Goal: Transaction & Acquisition: Purchase product/service

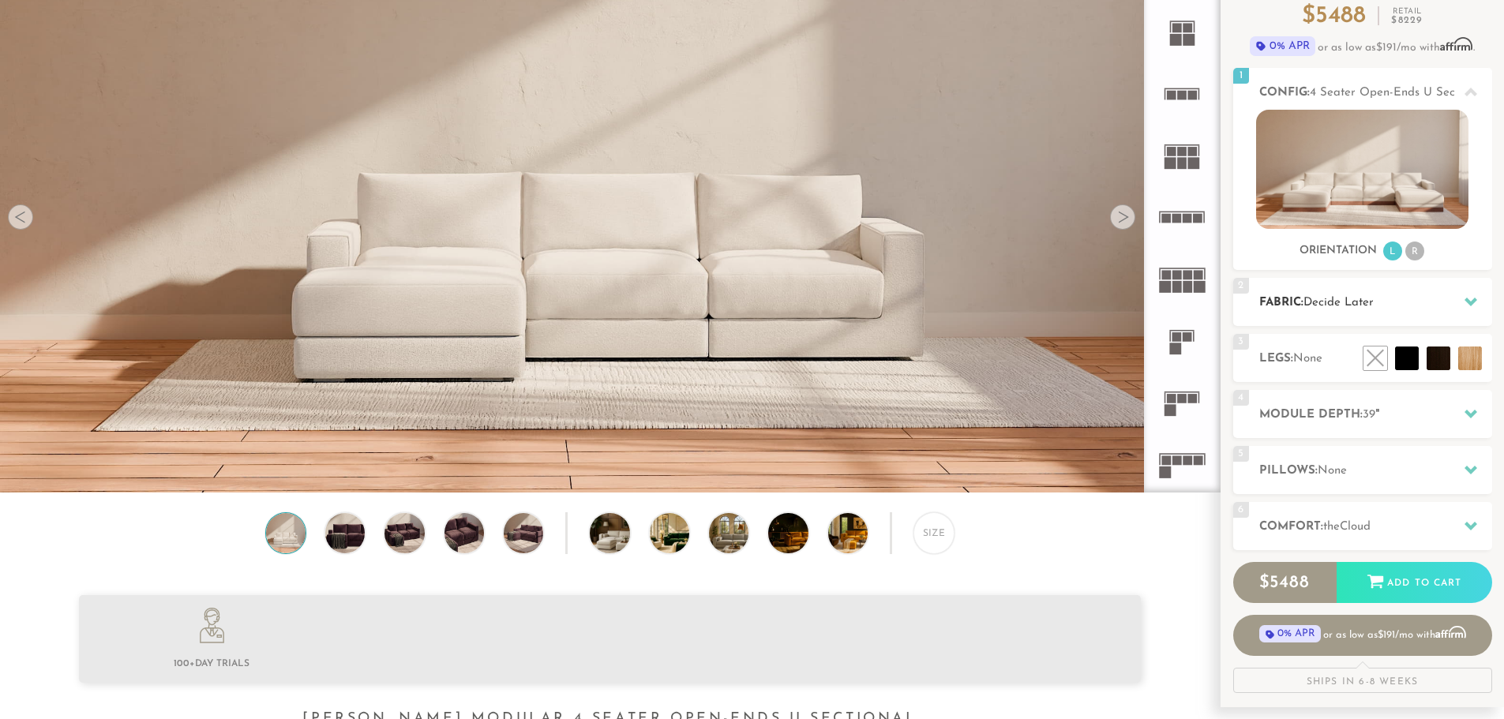
scroll to position [158, 0]
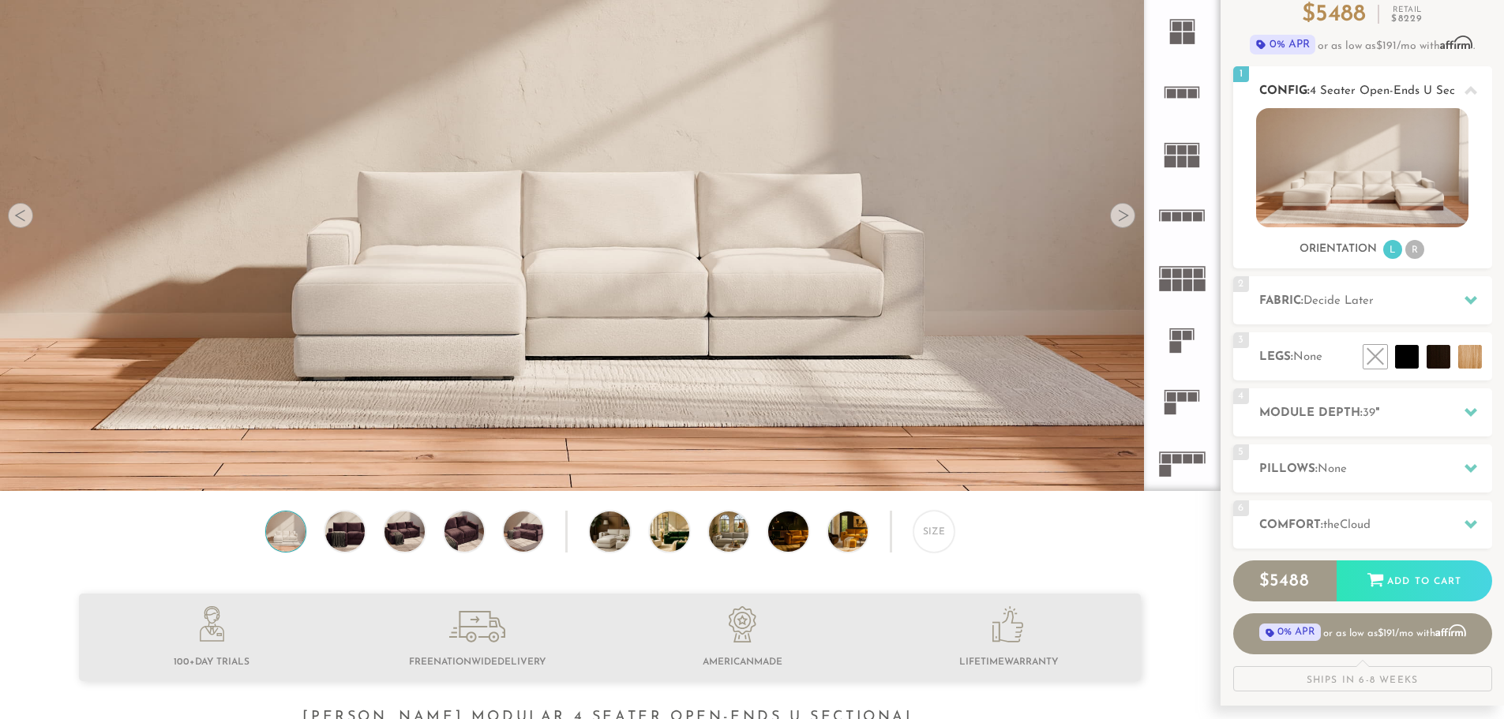
click at [1416, 253] on li "R" at bounding box center [1414, 249] width 19 height 19
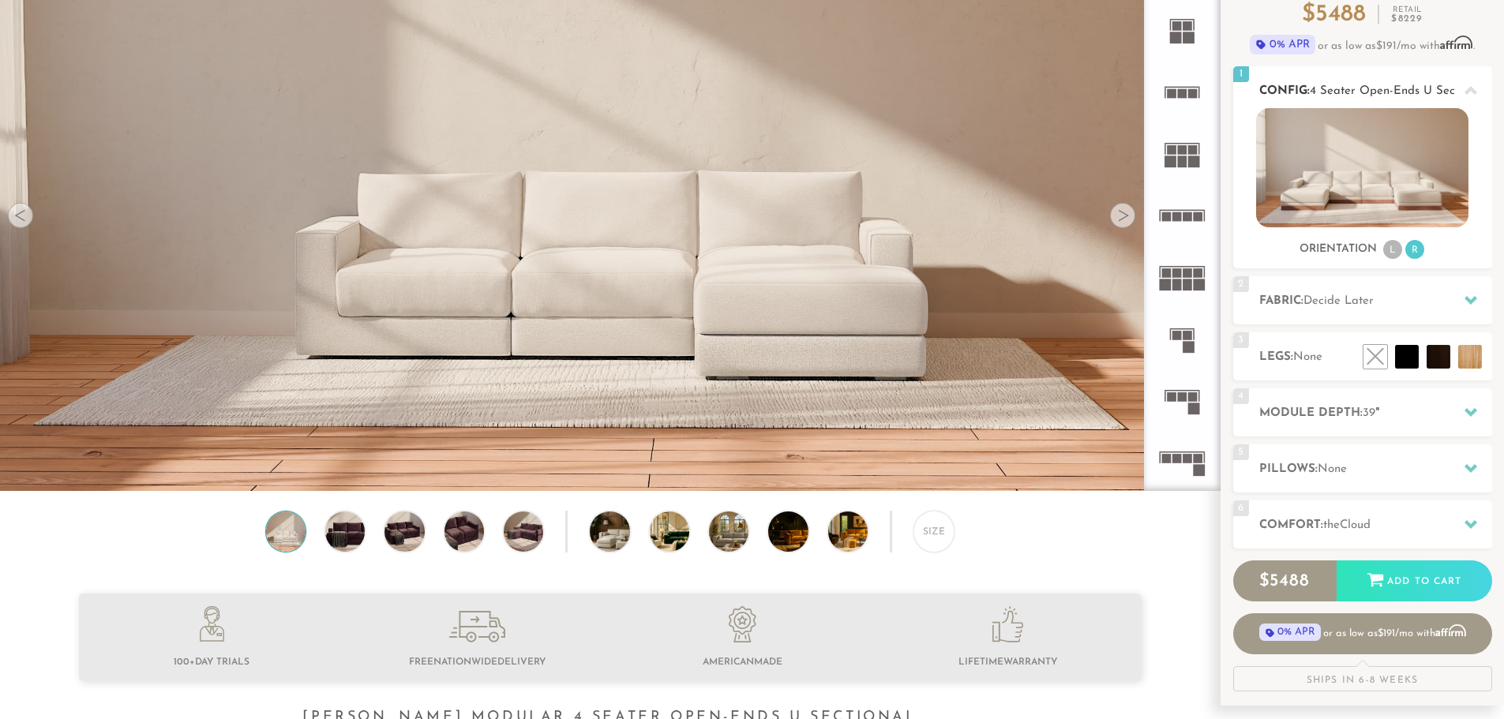
click at [1401, 193] on img at bounding box center [1362, 167] width 212 height 119
click at [1401, 254] on li "L" at bounding box center [1392, 249] width 19 height 19
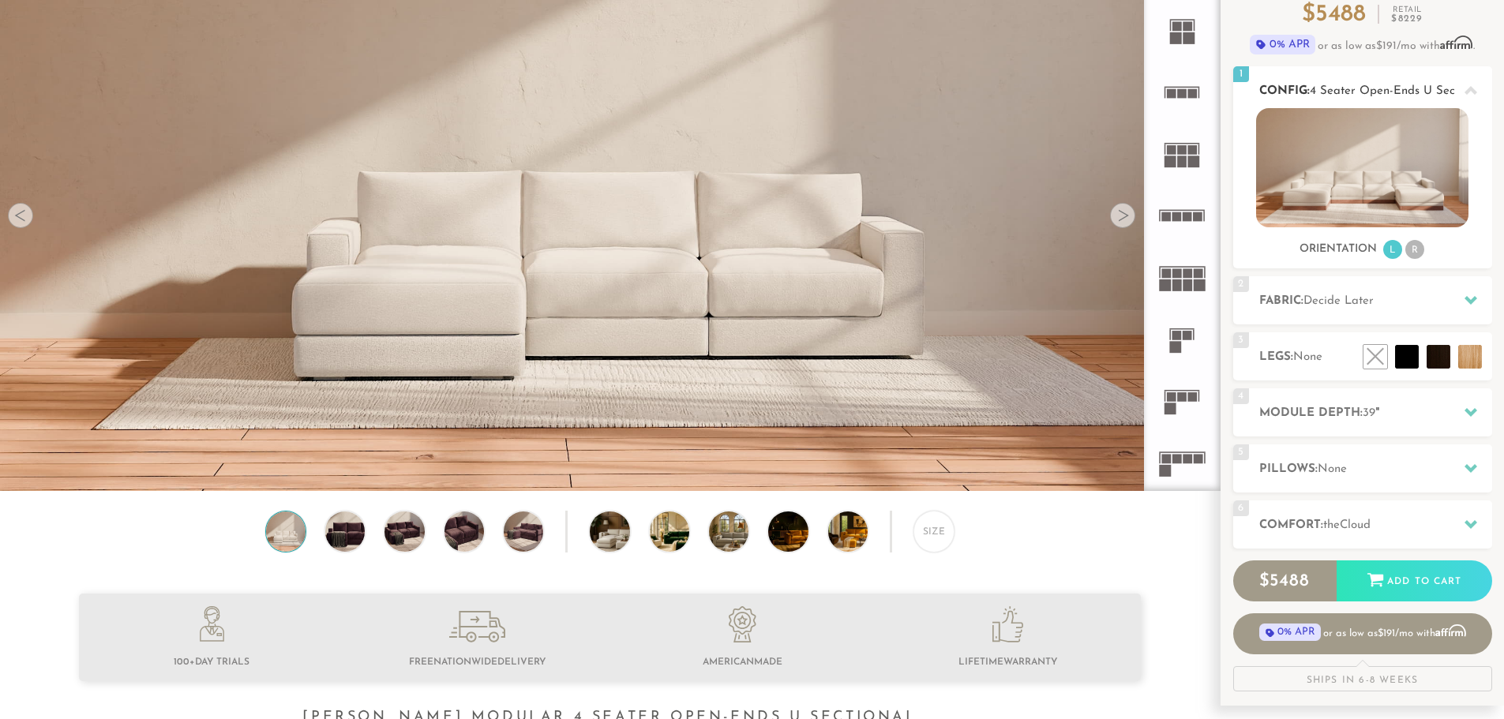
click at [1416, 253] on li "R" at bounding box center [1414, 249] width 19 height 19
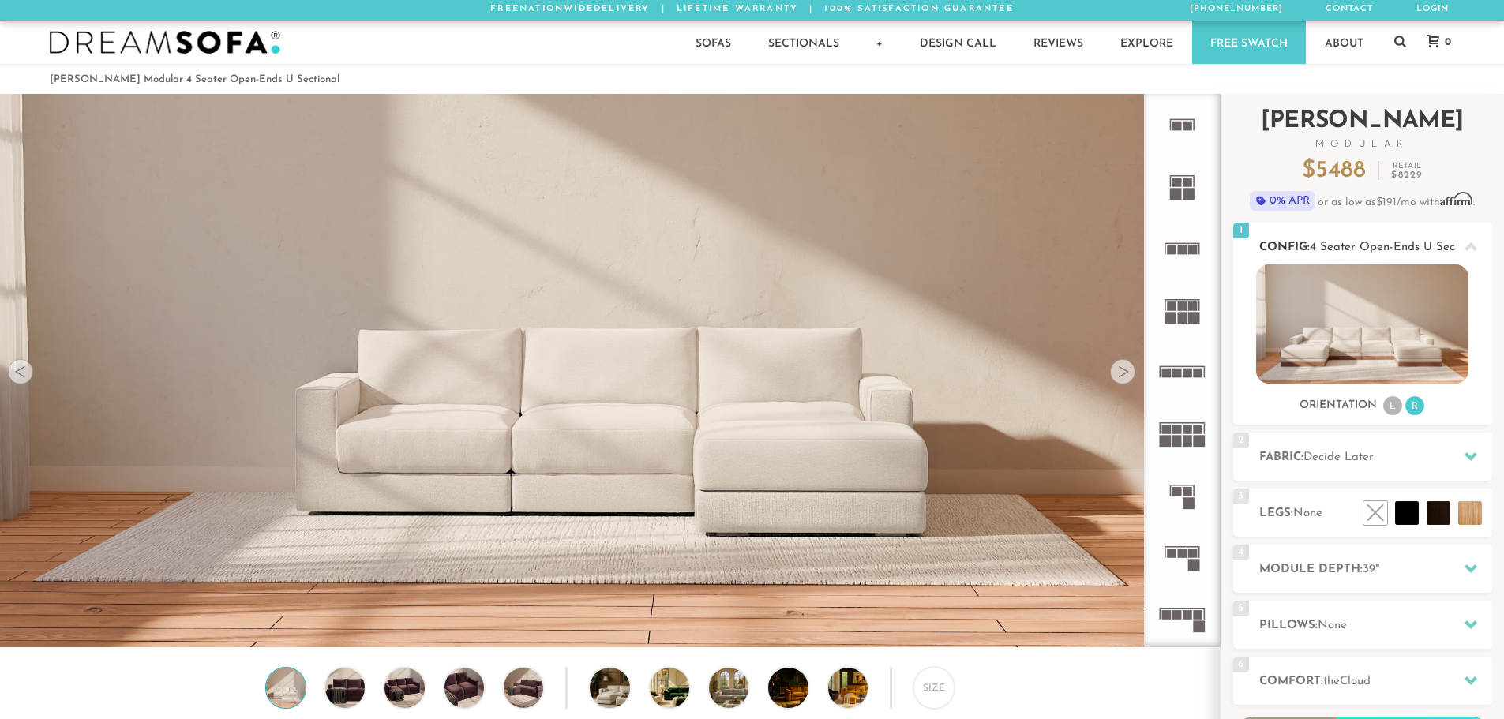
scroll to position [0, 0]
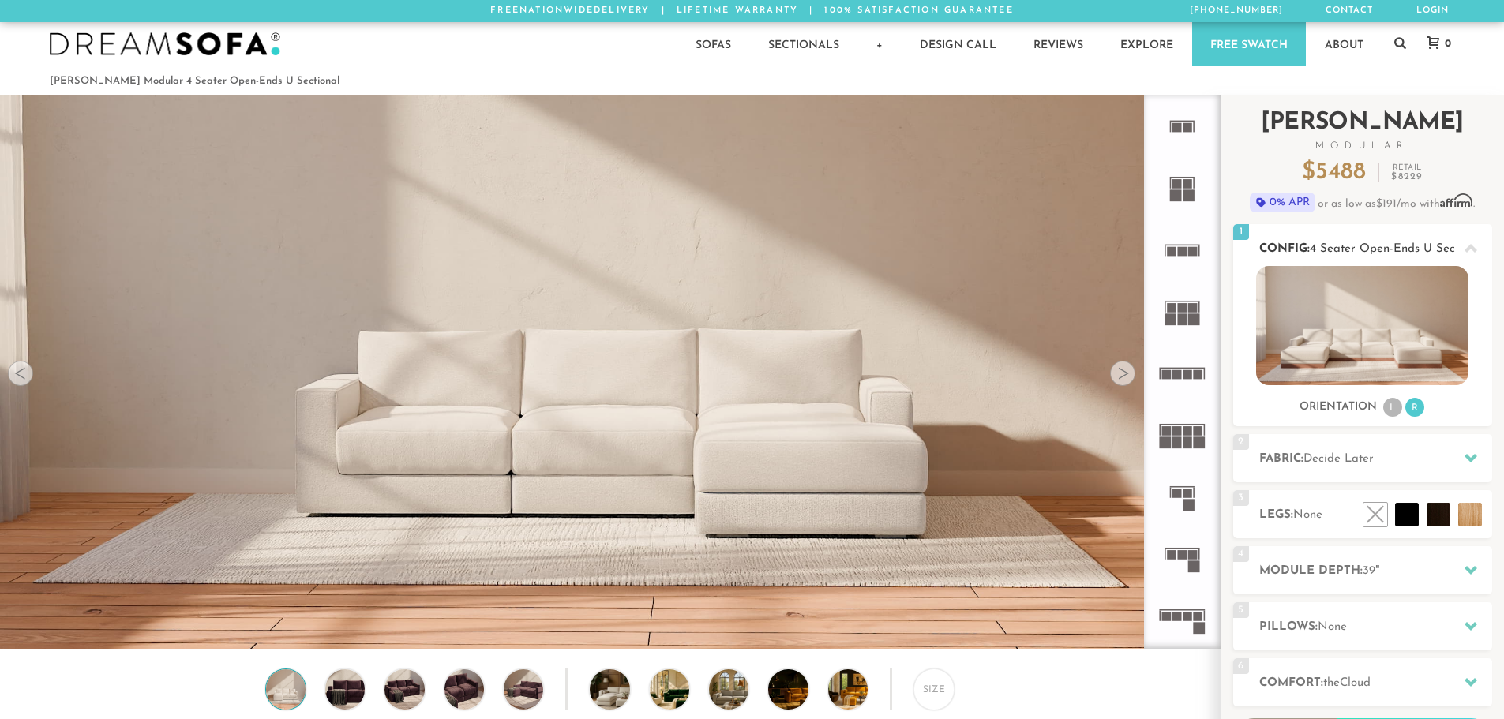
click at [1403, 285] on img at bounding box center [1362, 325] width 212 height 119
click at [1479, 246] on div at bounding box center [1470, 248] width 33 height 32
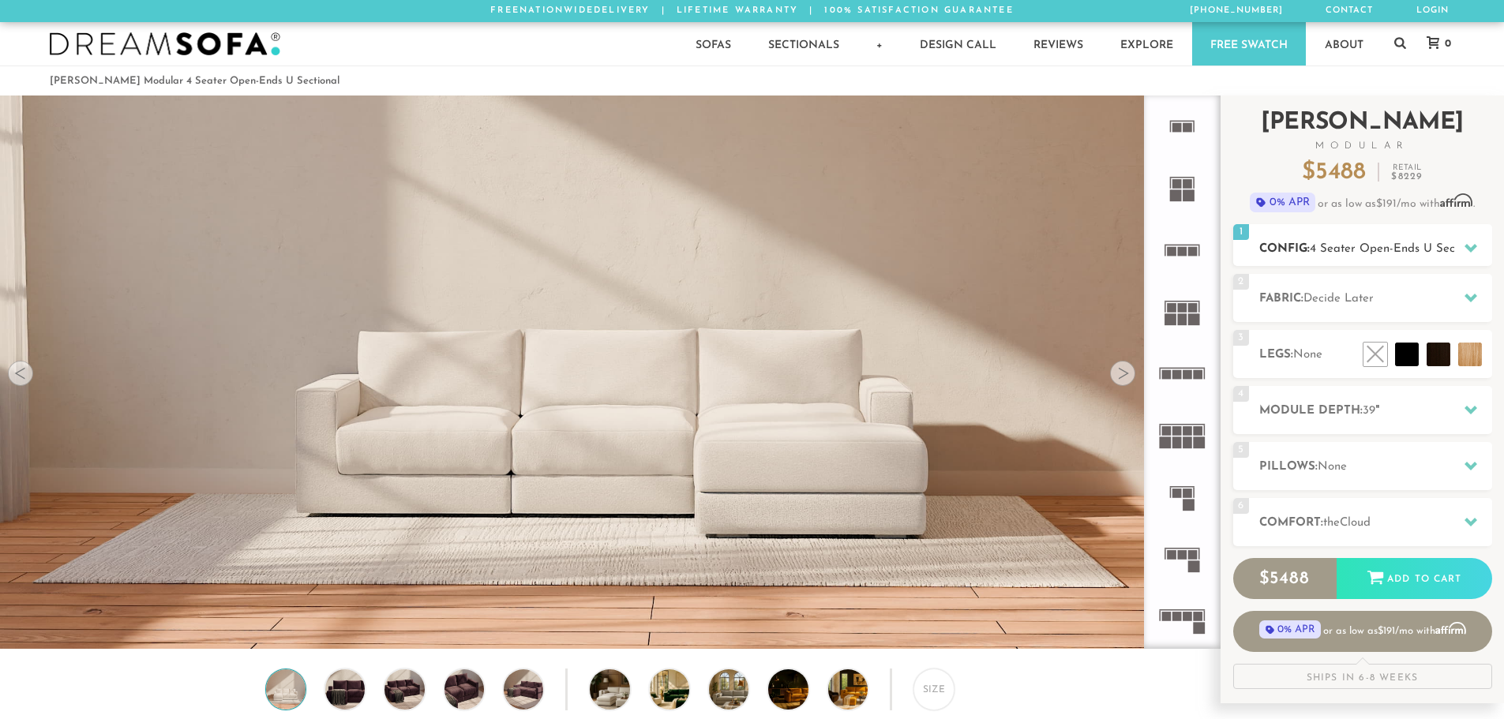
click at [1471, 247] on icon at bounding box center [1470, 248] width 13 height 13
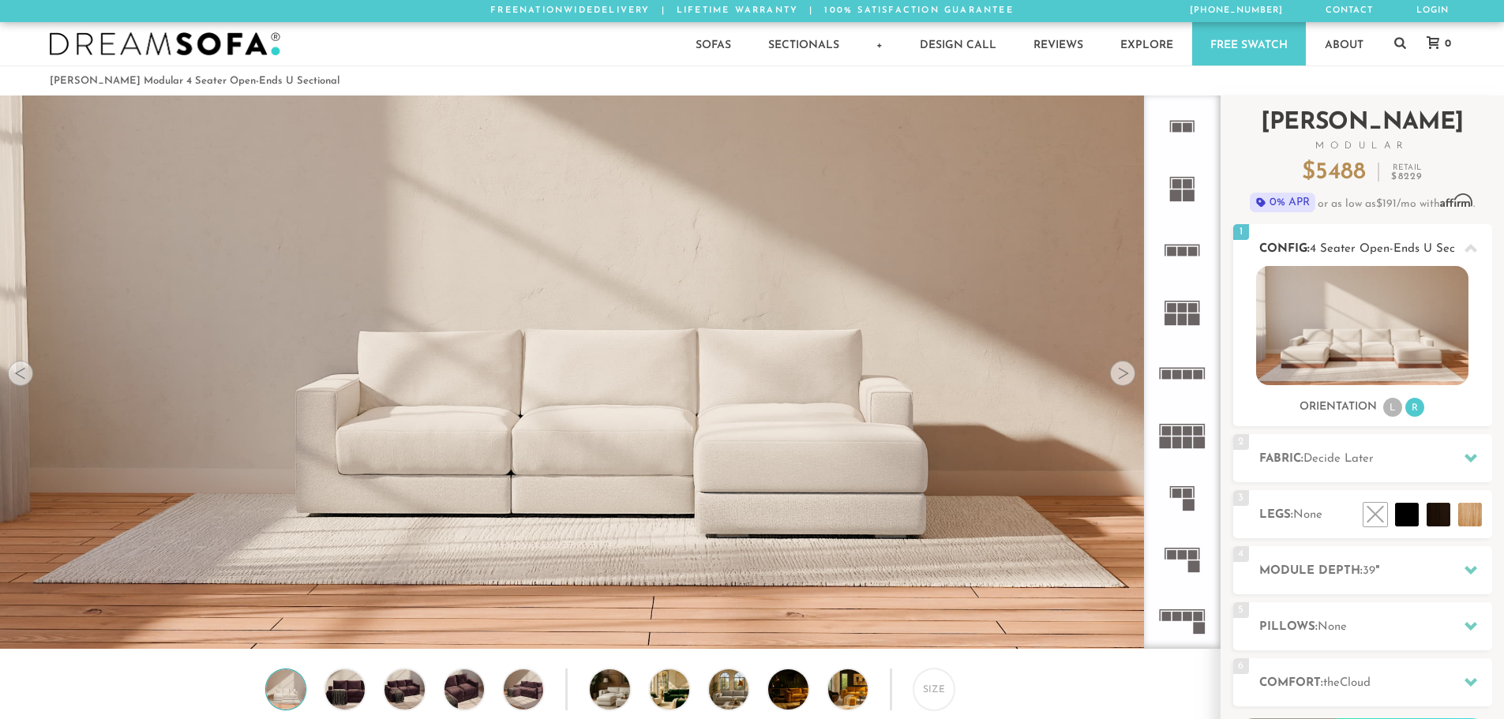
click at [1380, 310] on img at bounding box center [1362, 325] width 212 height 119
click at [1391, 413] on li "L" at bounding box center [1392, 407] width 19 height 19
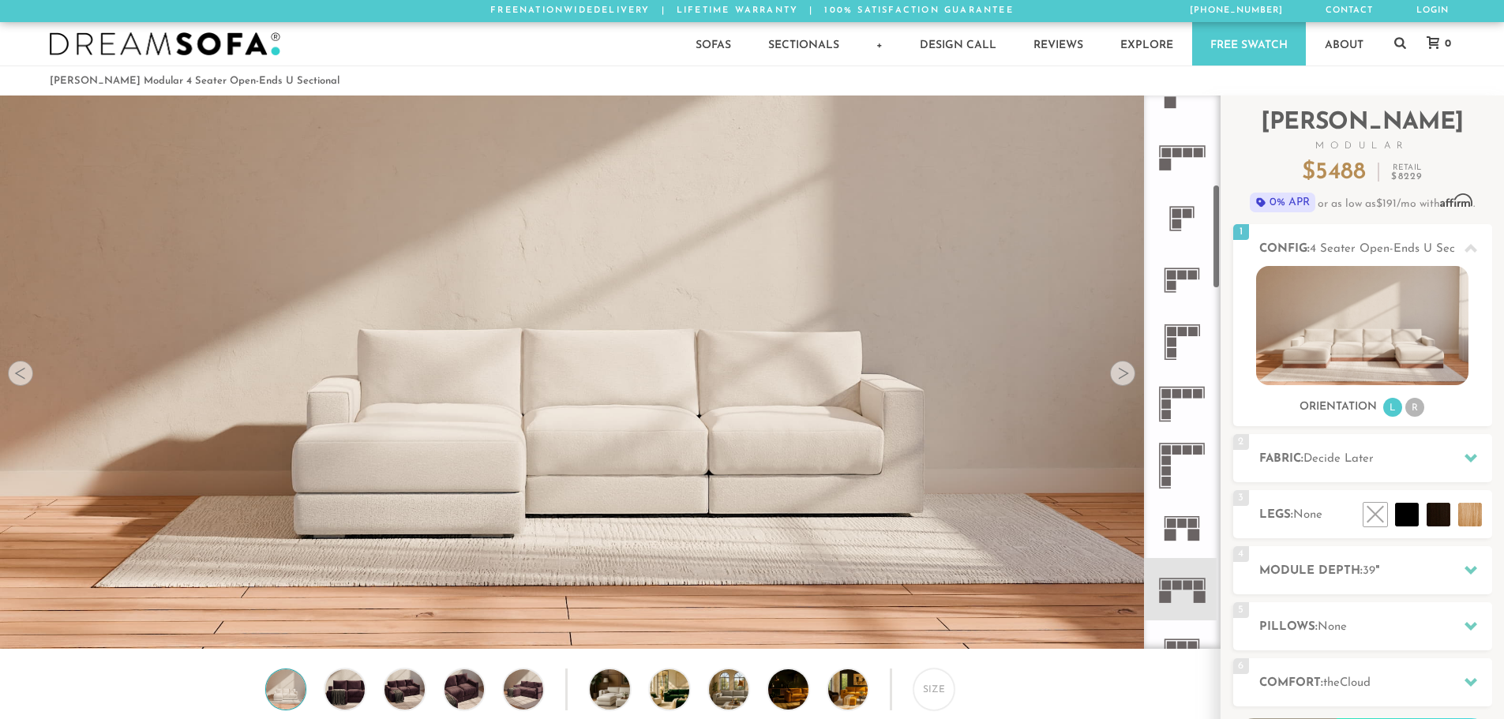
scroll to position [476, 0]
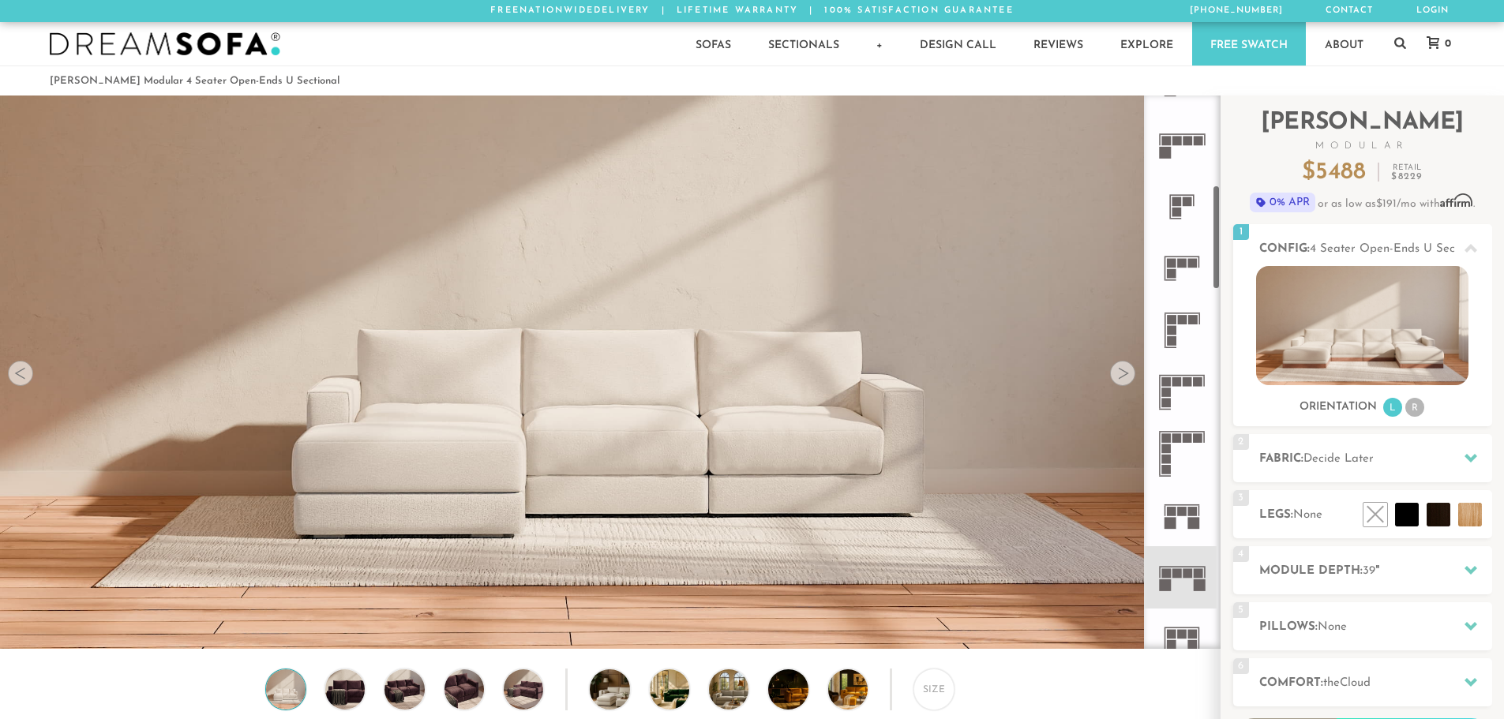
click at [1193, 512] on rect at bounding box center [1192, 511] width 9 height 9
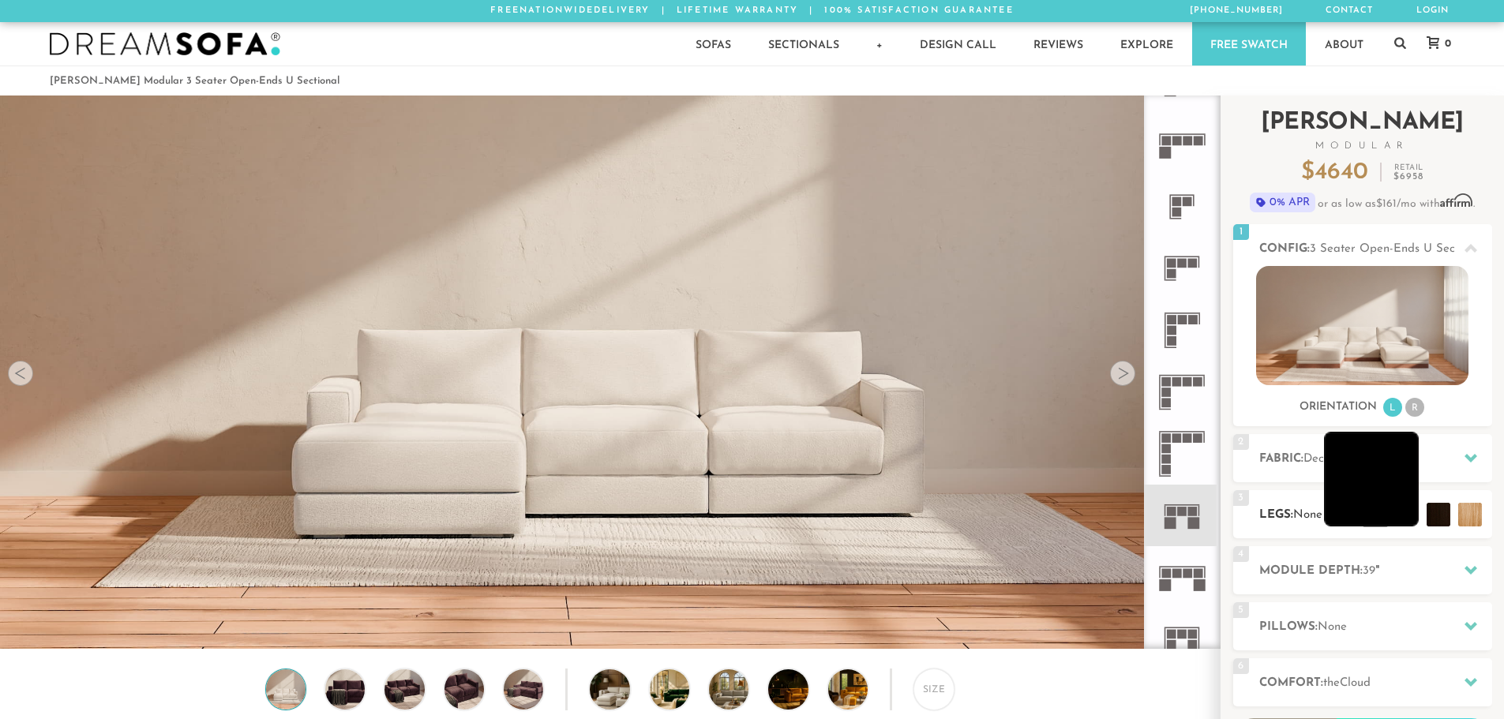
click at [1332, 526] on li at bounding box center [1371, 479] width 95 height 95
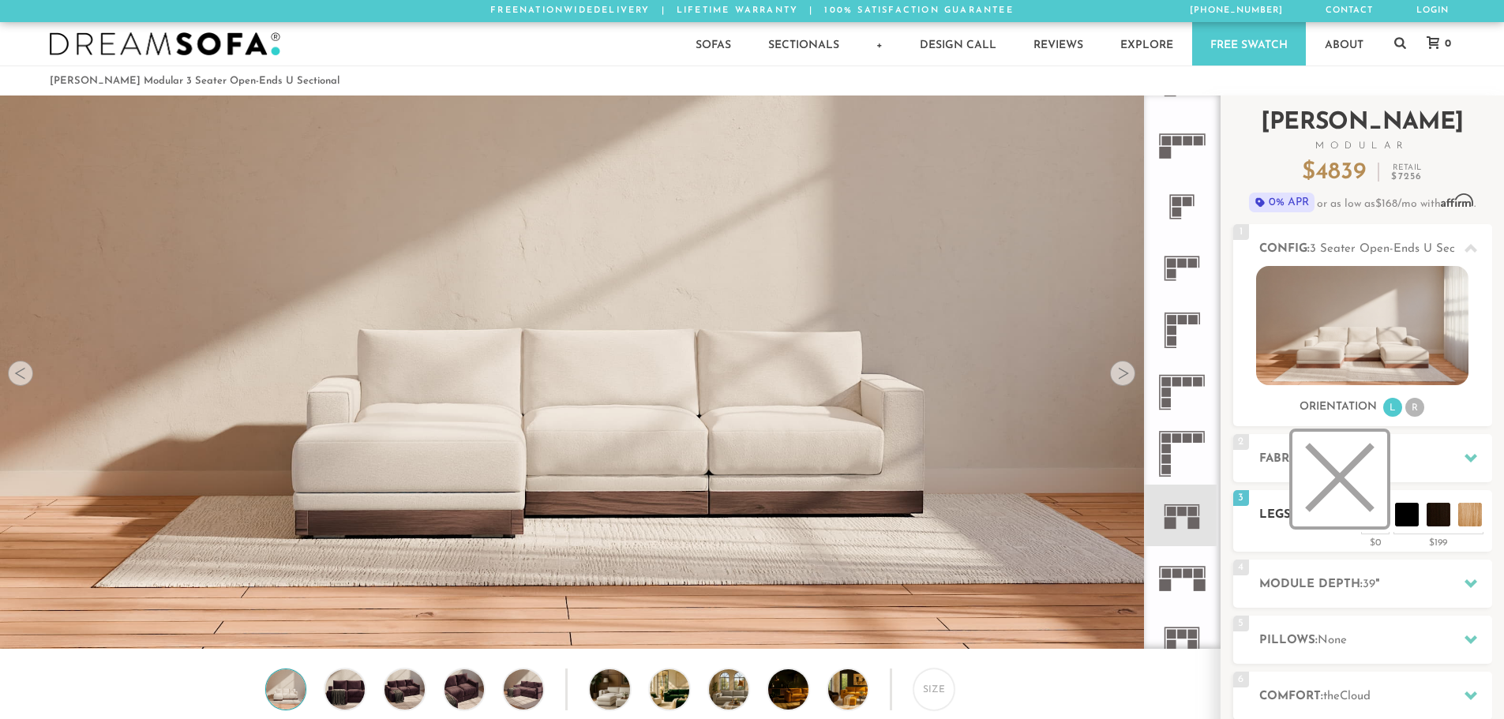
click at [1371, 516] on li at bounding box center [1339, 479] width 95 height 95
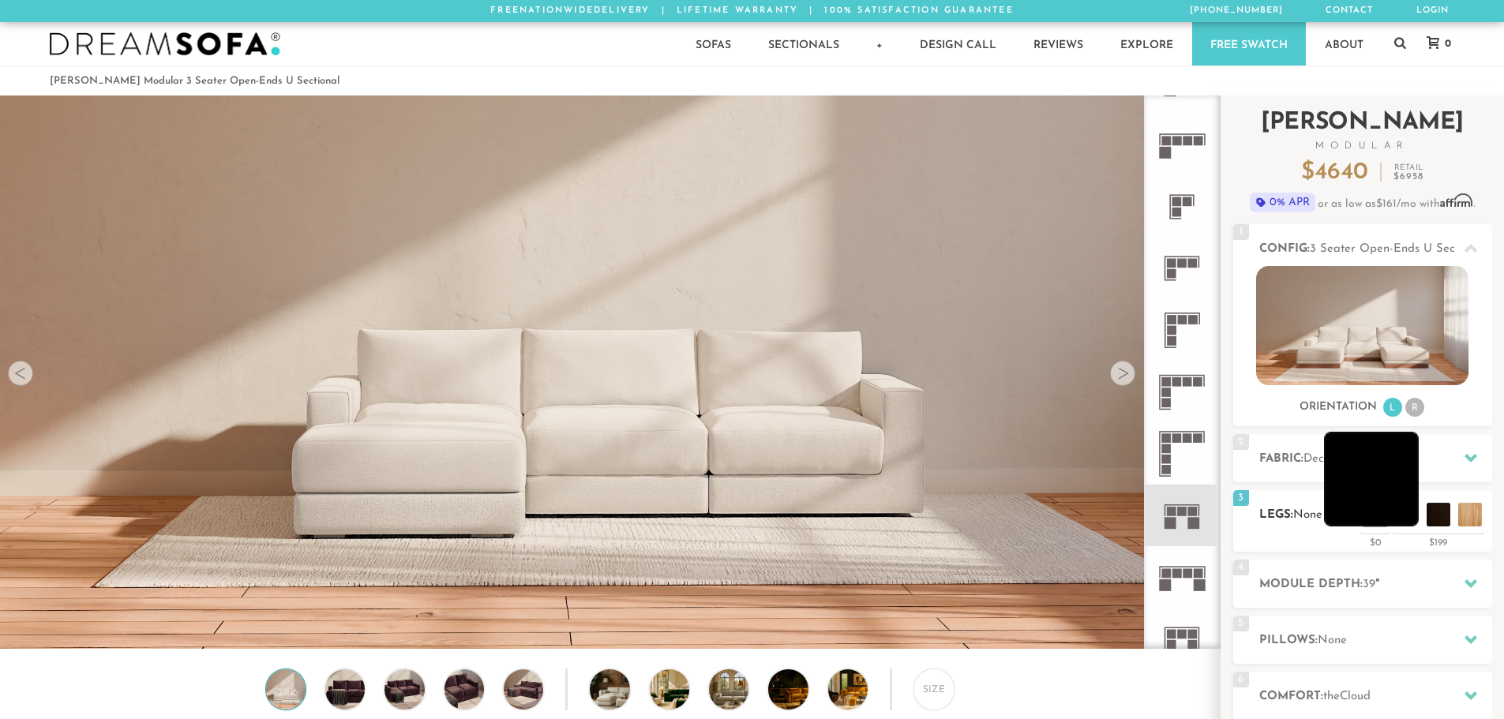
click at [1399, 511] on li at bounding box center [1371, 479] width 95 height 95
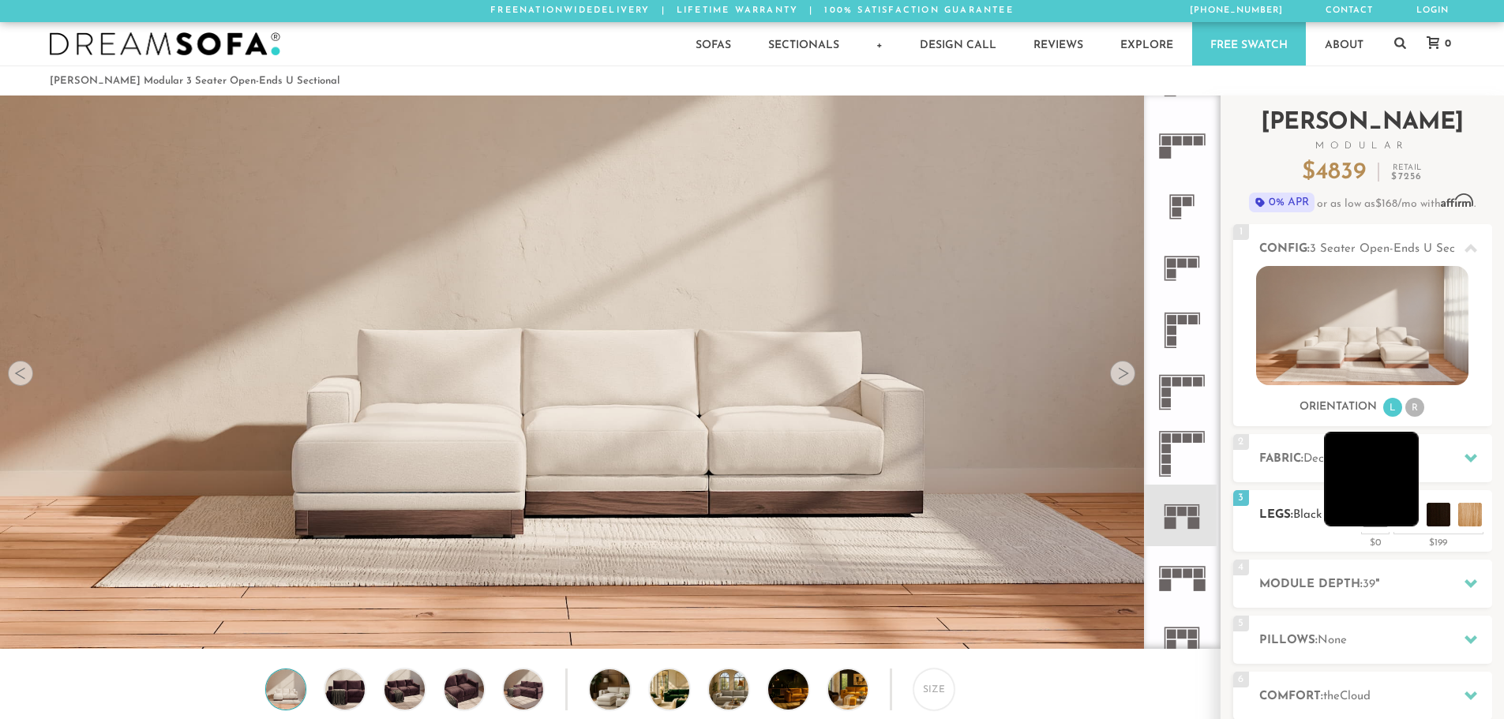
click at [1371, 511] on li at bounding box center [1371, 479] width 95 height 95
click at [1372, 519] on li at bounding box center [1339, 479] width 95 height 95
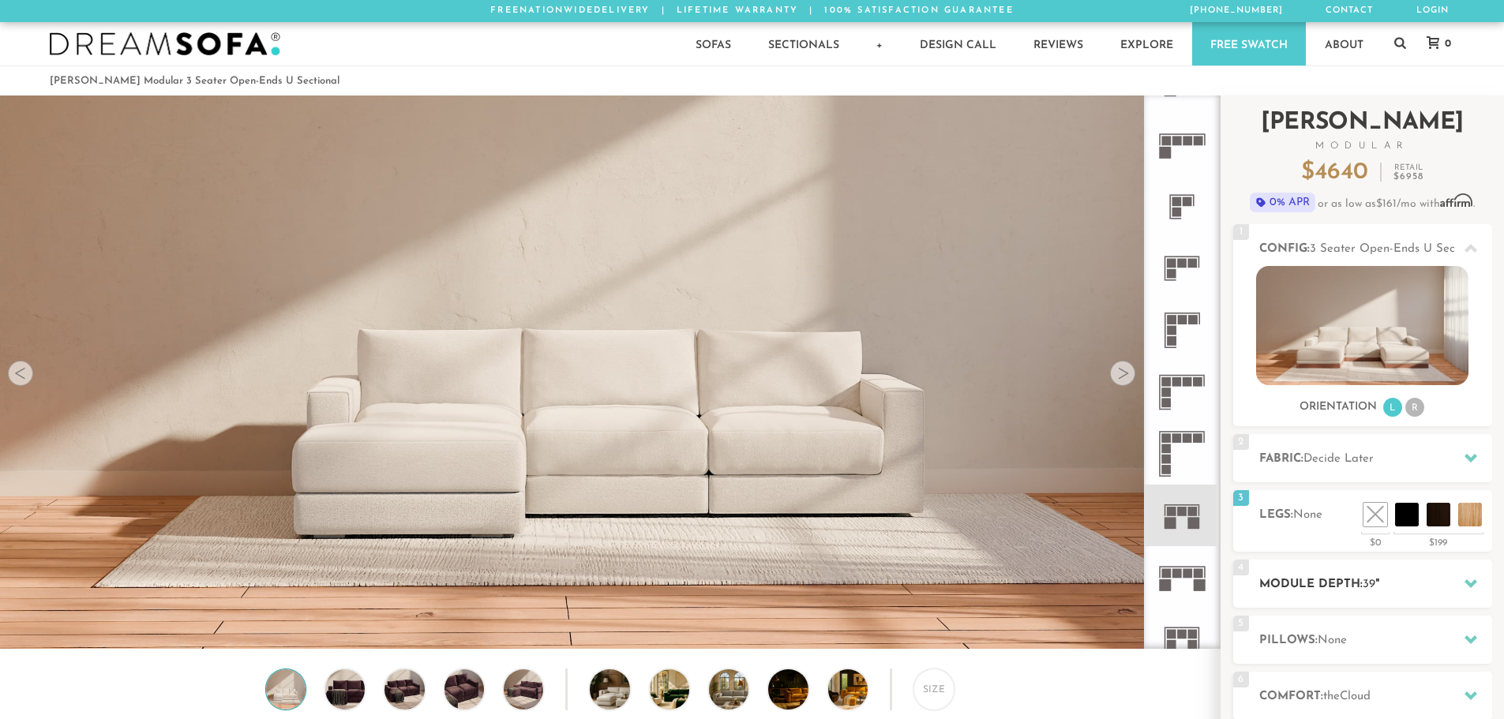
click at [1351, 585] on h2 "Module Depth: 39 "" at bounding box center [1375, 585] width 233 height 18
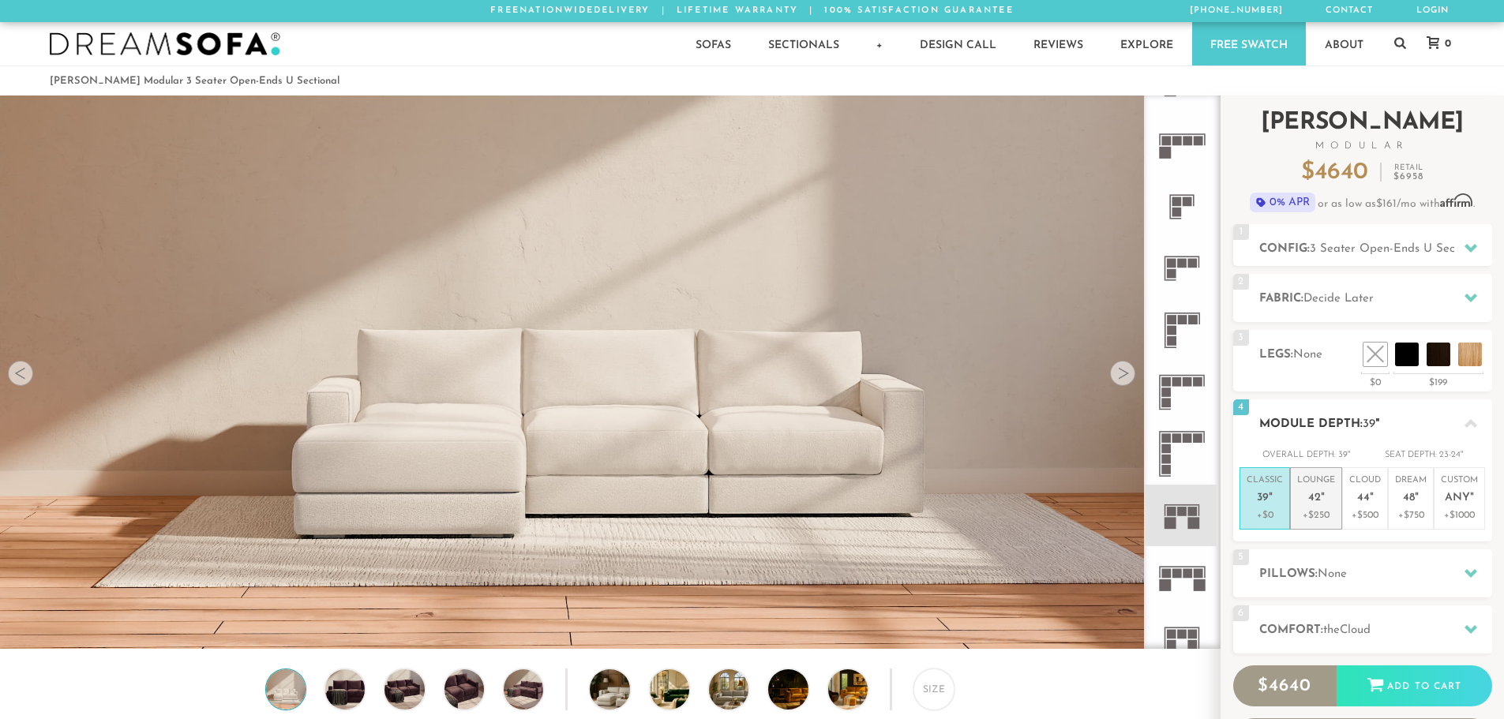
click at [1304, 501] on p "Lounge 42 "" at bounding box center [1316, 491] width 38 height 34
click at [1371, 508] on p "Cloud 44 "" at bounding box center [1365, 491] width 32 height 34
click at [1326, 512] on p "+$250" at bounding box center [1316, 515] width 38 height 14
click at [1333, 569] on span "None" at bounding box center [1332, 574] width 29 height 12
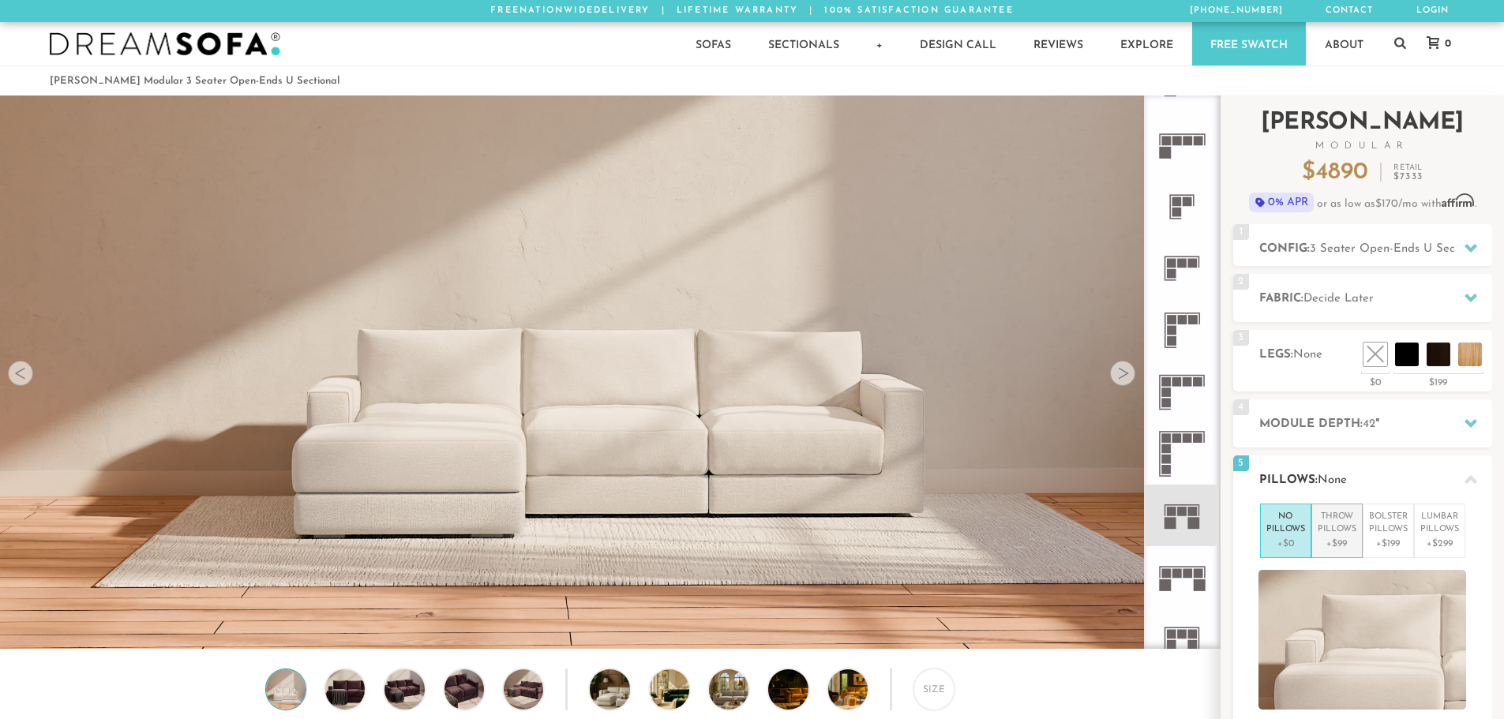
click at [1343, 546] on p "+$99" at bounding box center [1337, 544] width 39 height 14
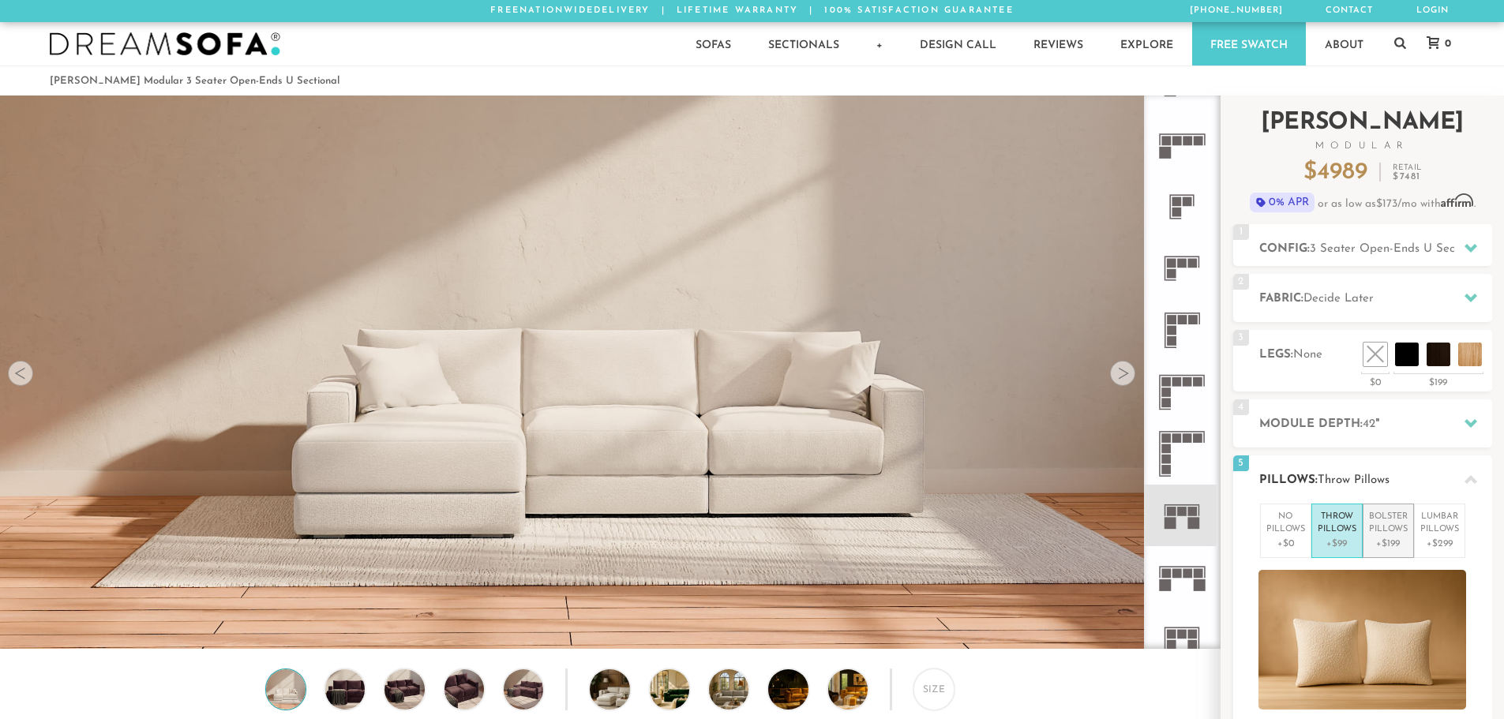
click at [1382, 534] on p "Bolster Pillows" at bounding box center [1388, 524] width 39 height 26
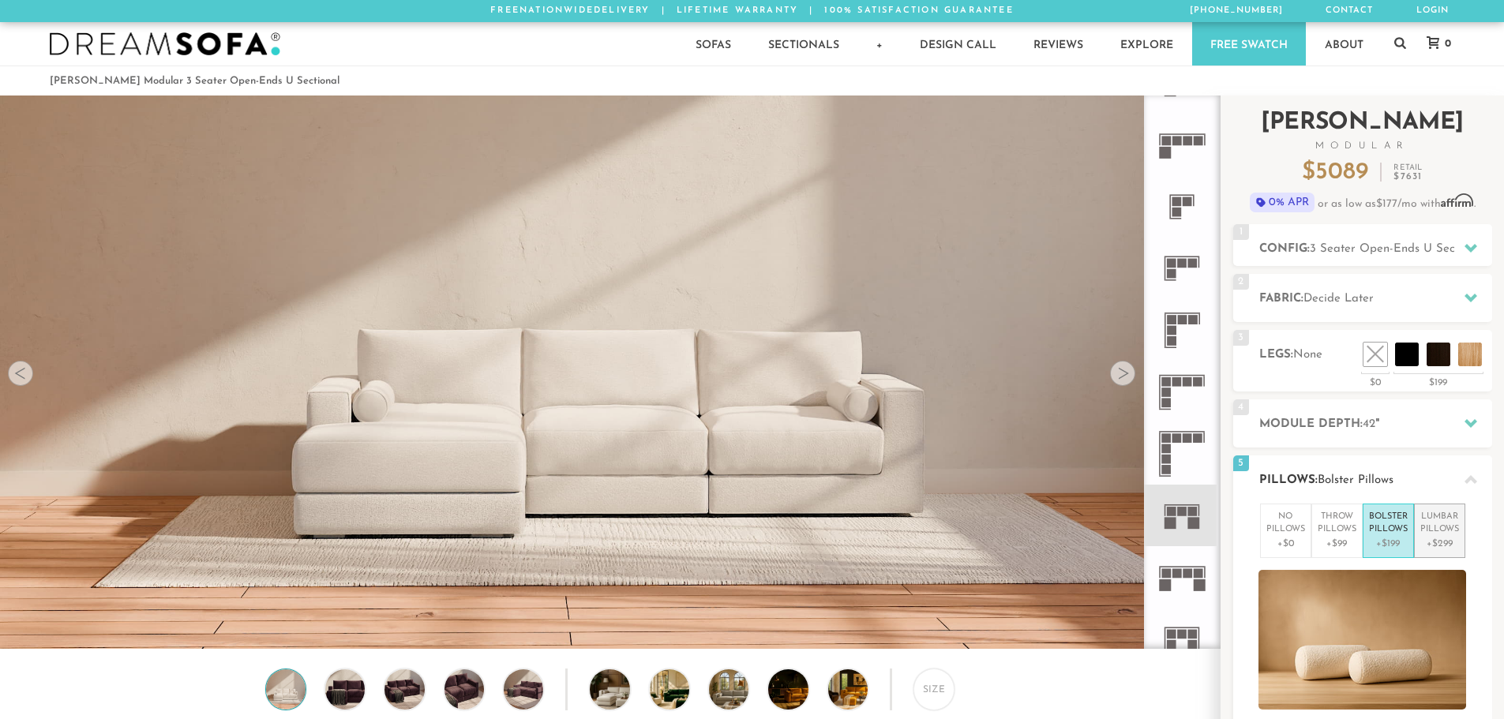
click at [1434, 530] on p "Lumbar Pillows" at bounding box center [1439, 524] width 39 height 26
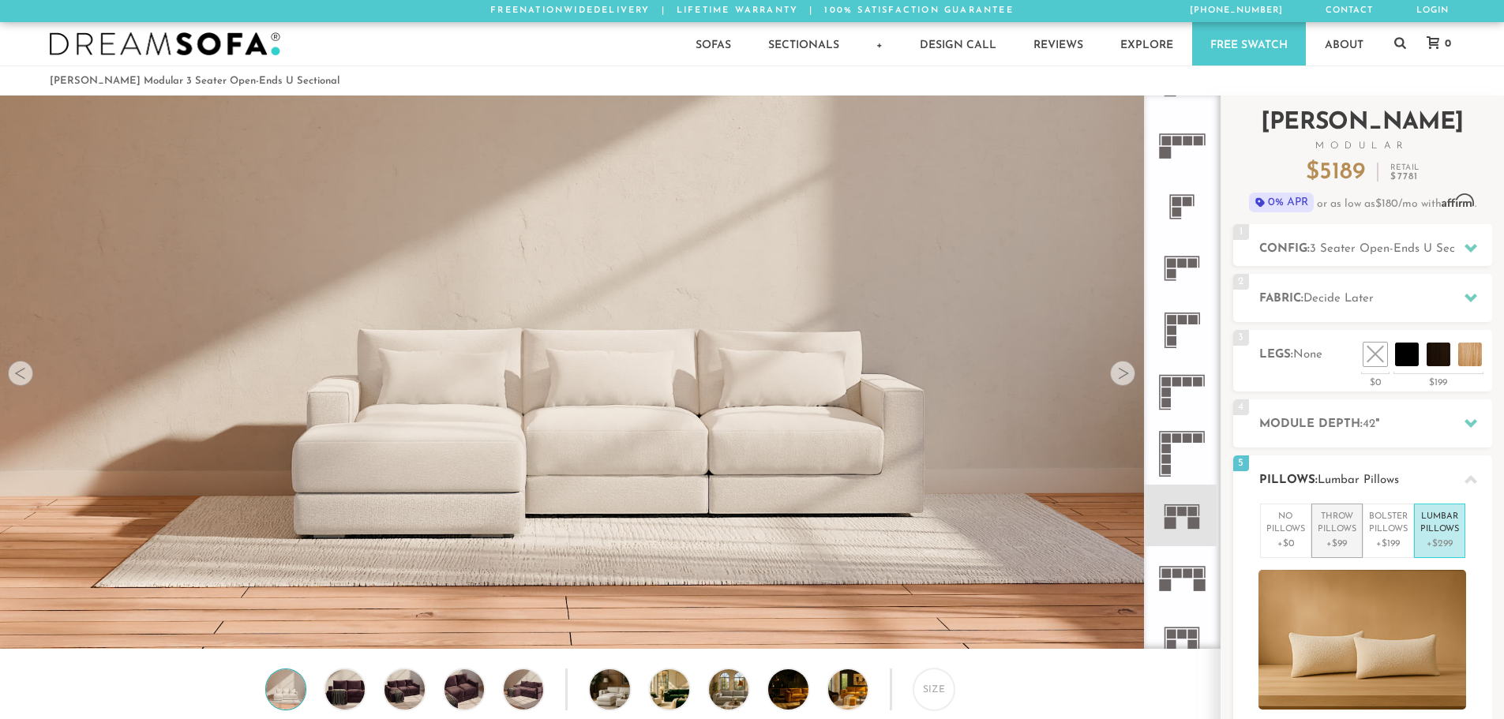
click at [1338, 528] on p "Throw Pillows" at bounding box center [1337, 524] width 39 height 26
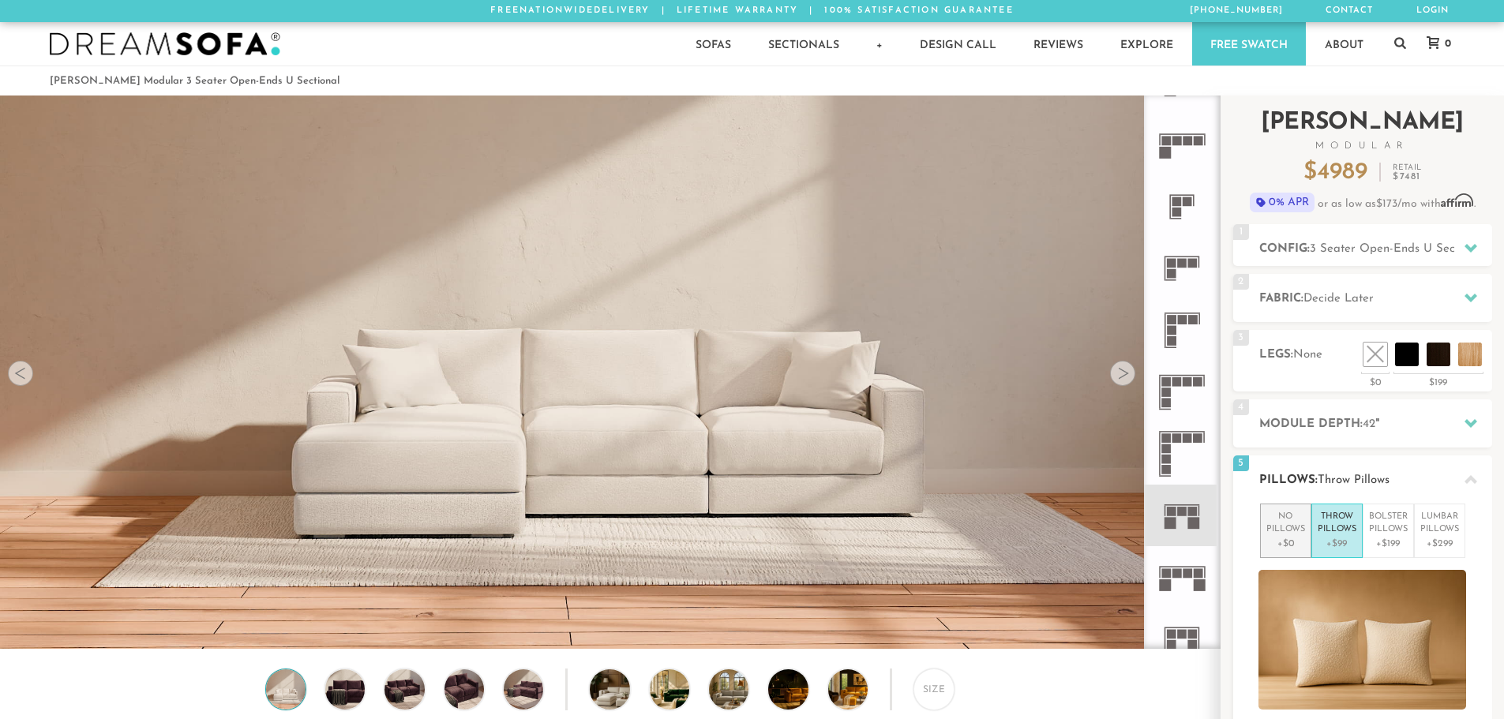
click at [1292, 537] on p "+$0" at bounding box center [1285, 544] width 39 height 14
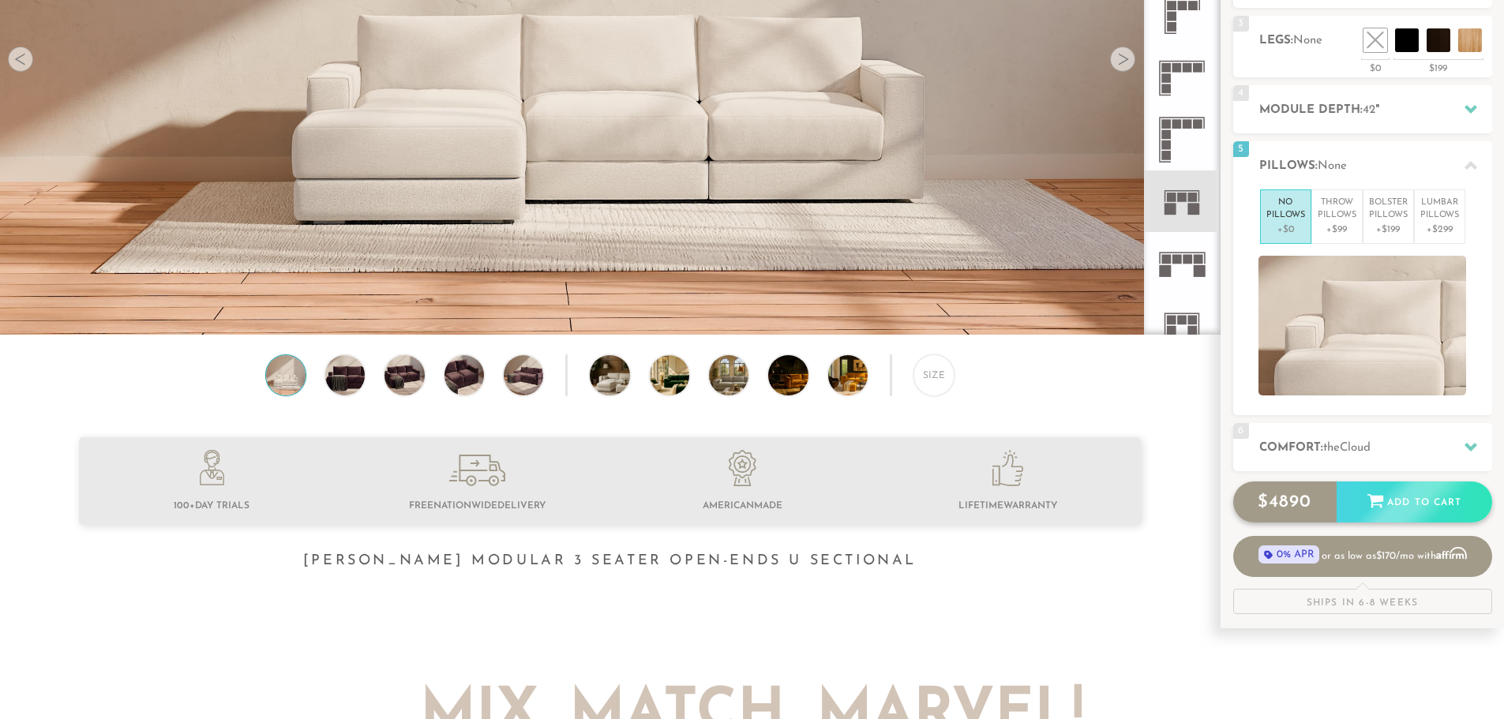
scroll to position [316, 0]
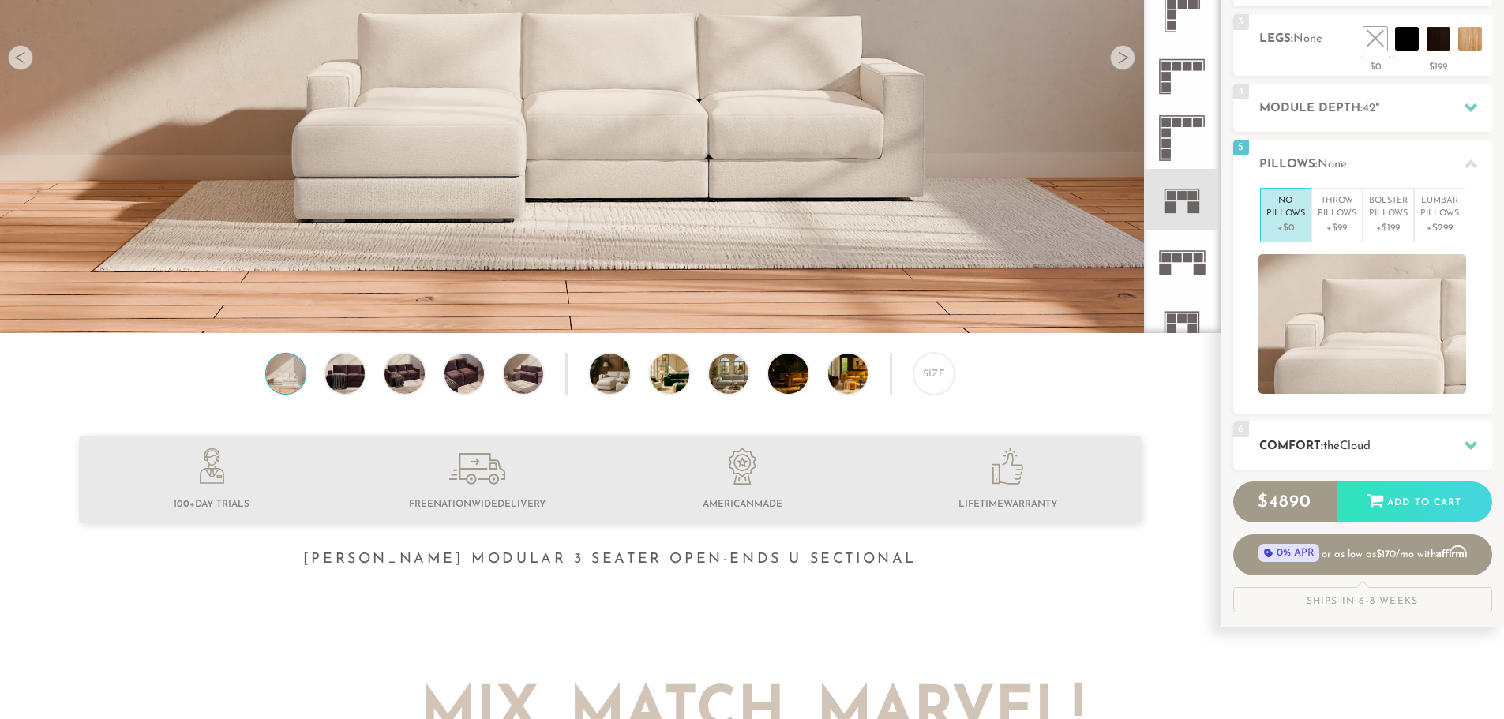
click at [1370, 452] on h2 "Comfort: the Cloud" at bounding box center [1375, 446] width 233 height 18
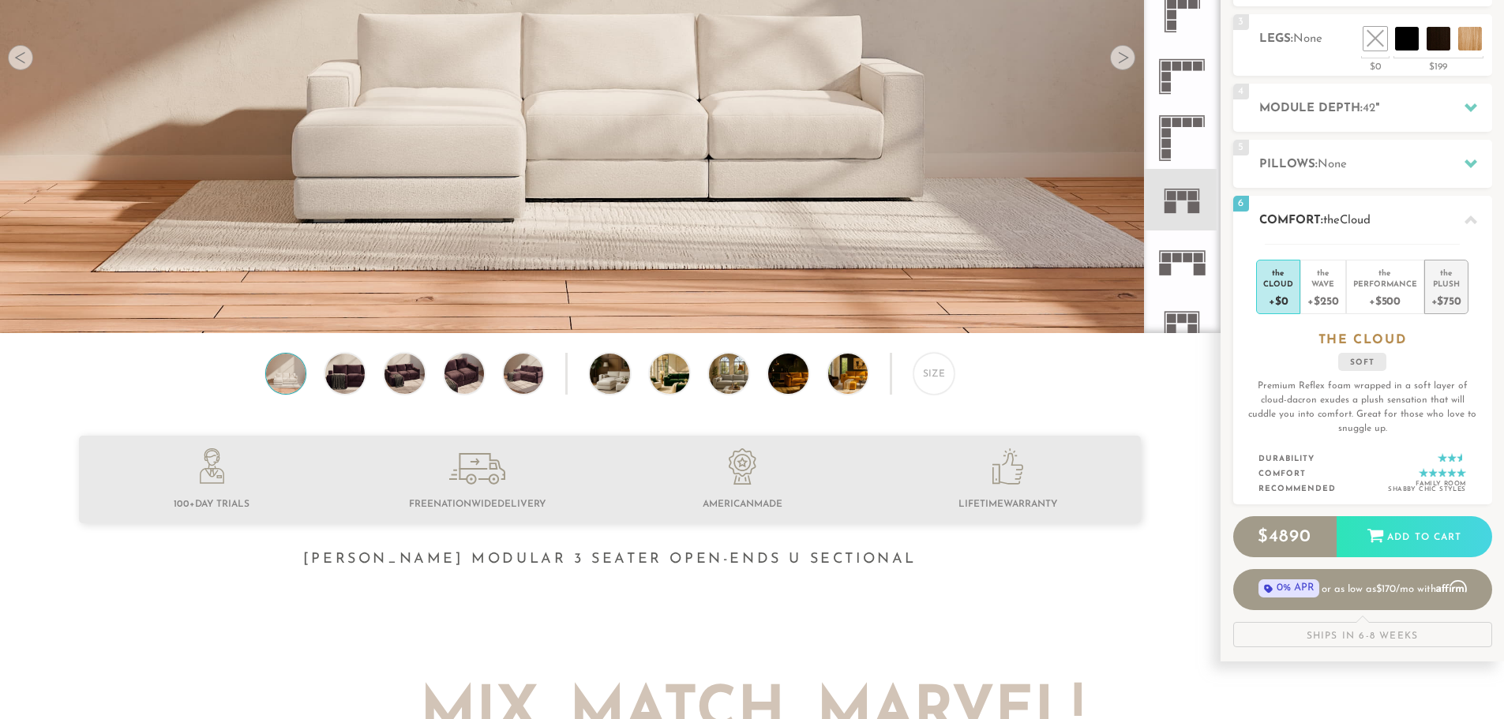
click at [1439, 300] on div "+$750" at bounding box center [1446, 300] width 30 height 23
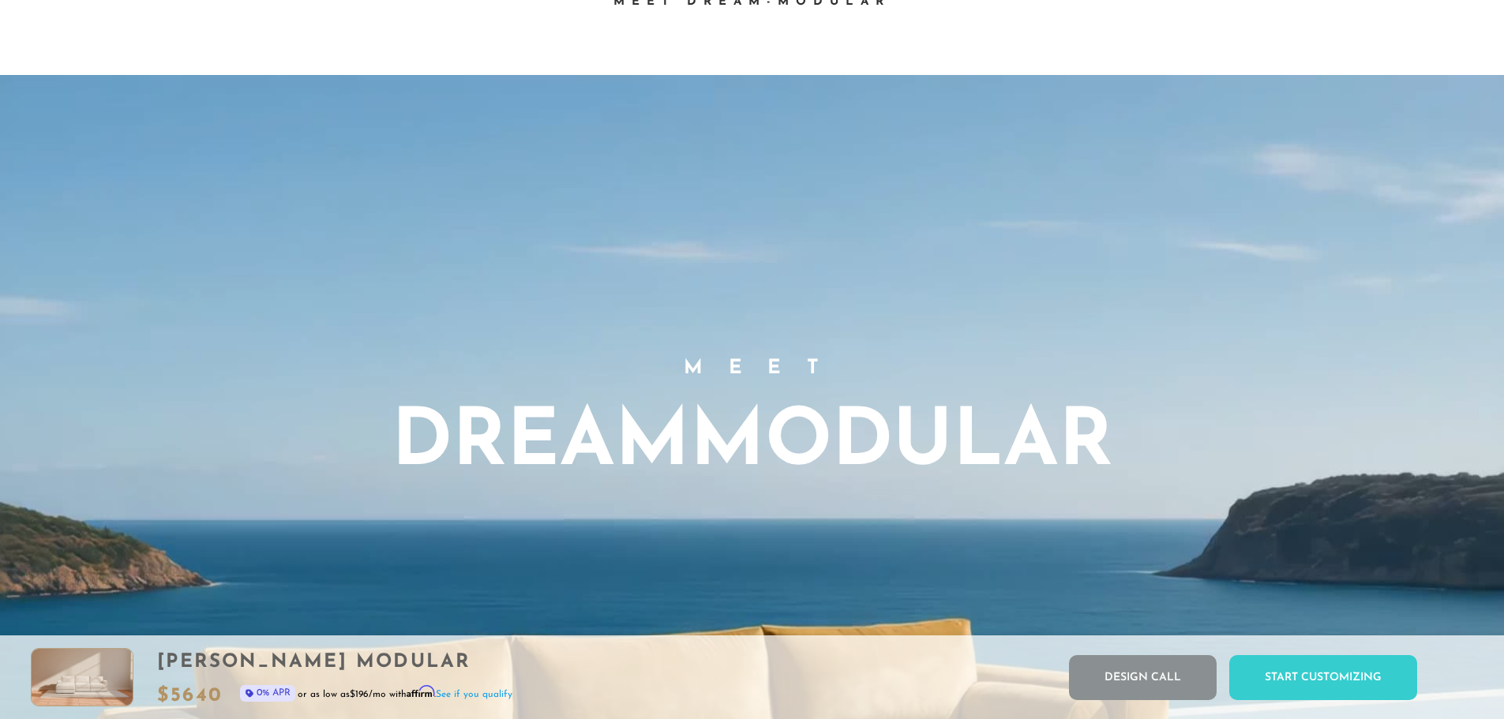
scroll to position [1084, 0]
